Goal: Manage account settings

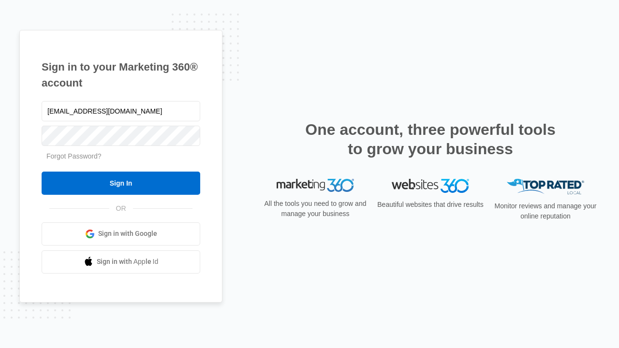
type input "dankie614@gmail.com"
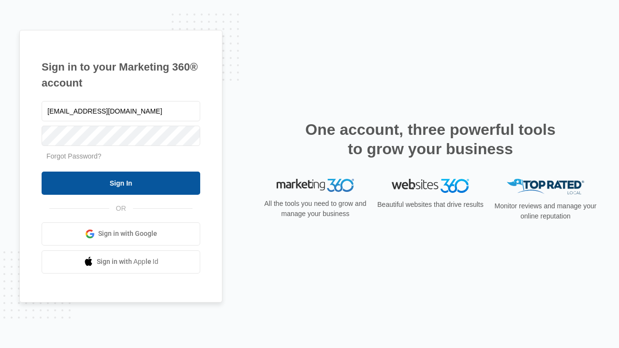
click at [121, 183] on input "Sign In" at bounding box center [121, 183] width 159 height 23
